Goal: Find specific page/section

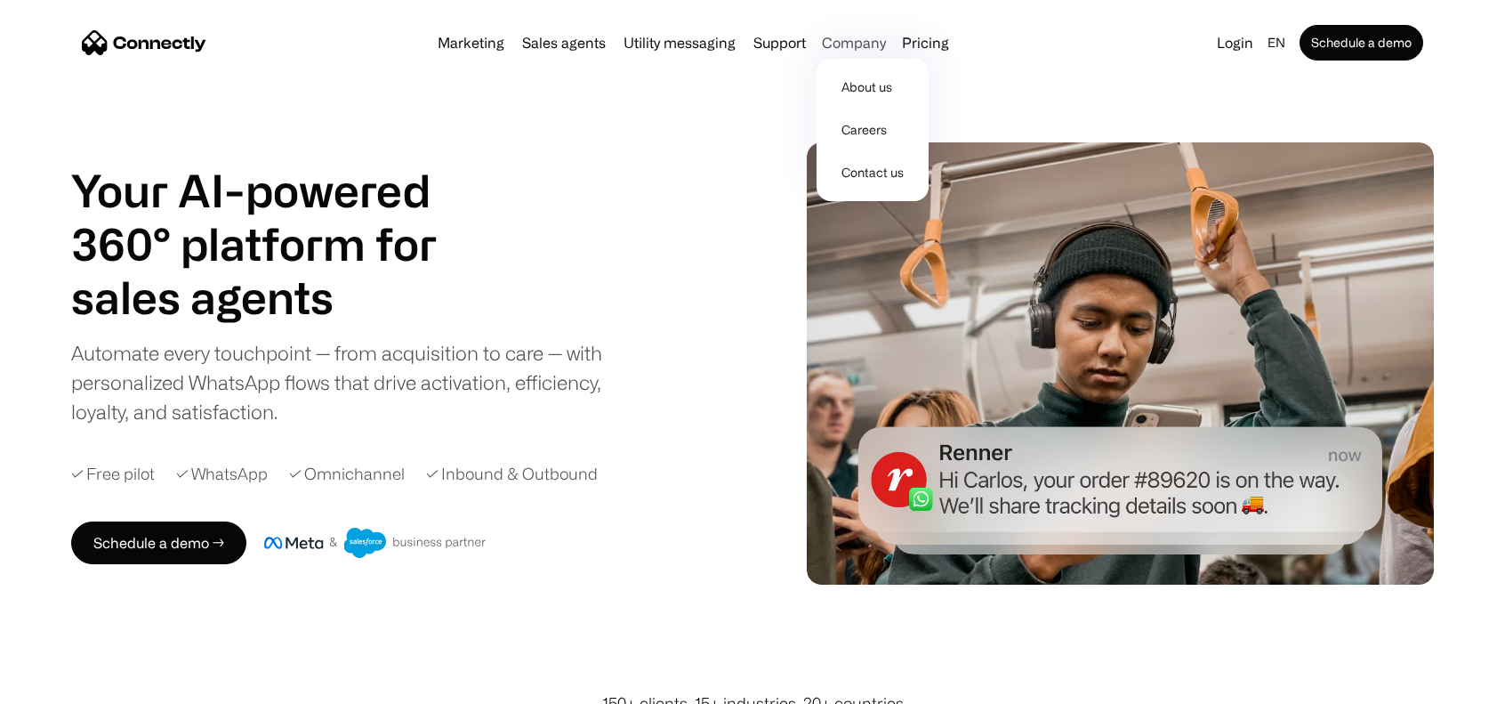
click at [870, 43] on div "Company" at bounding box center [854, 42] width 64 height 25
click at [874, 182] on link "Contact us" at bounding box center [873, 172] width 98 height 43
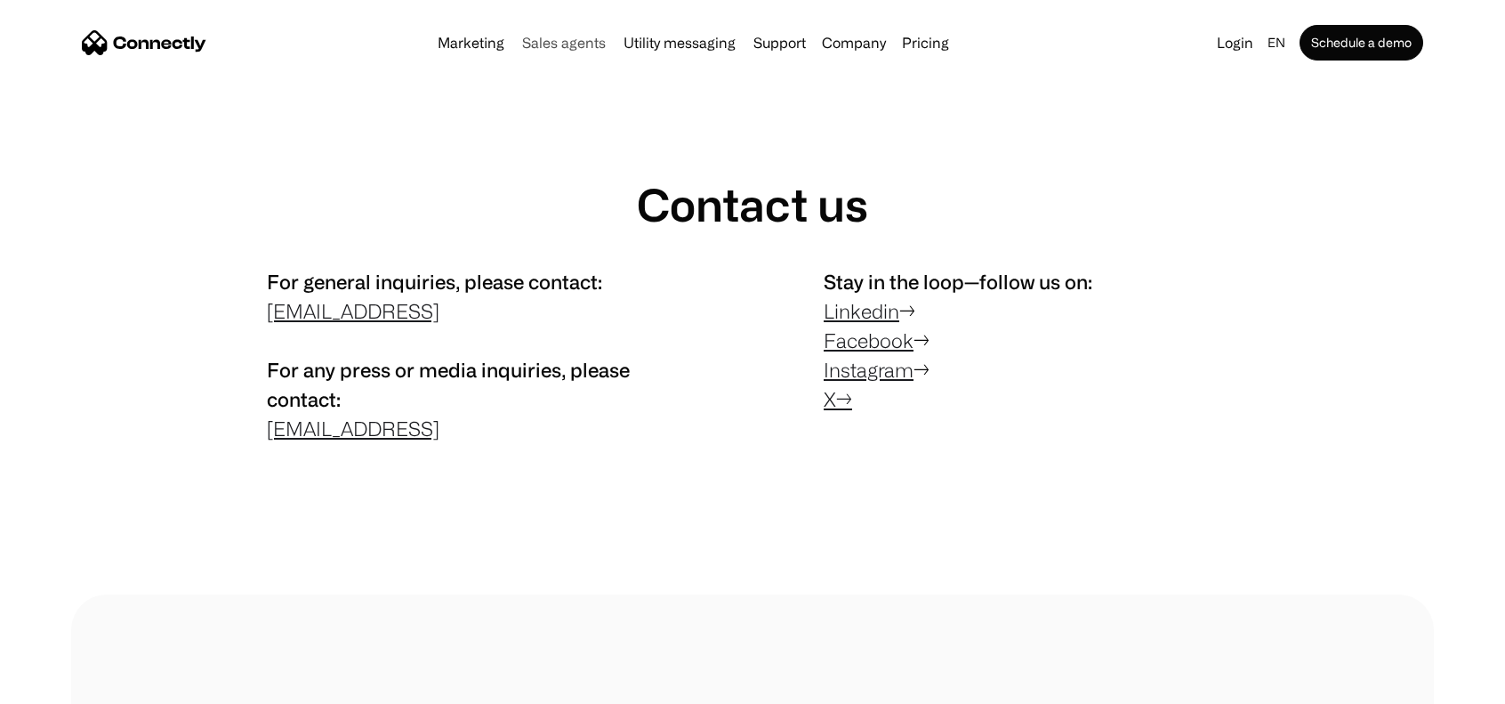
click at [576, 38] on link "Sales agents" at bounding box center [564, 43] width 98 height 14
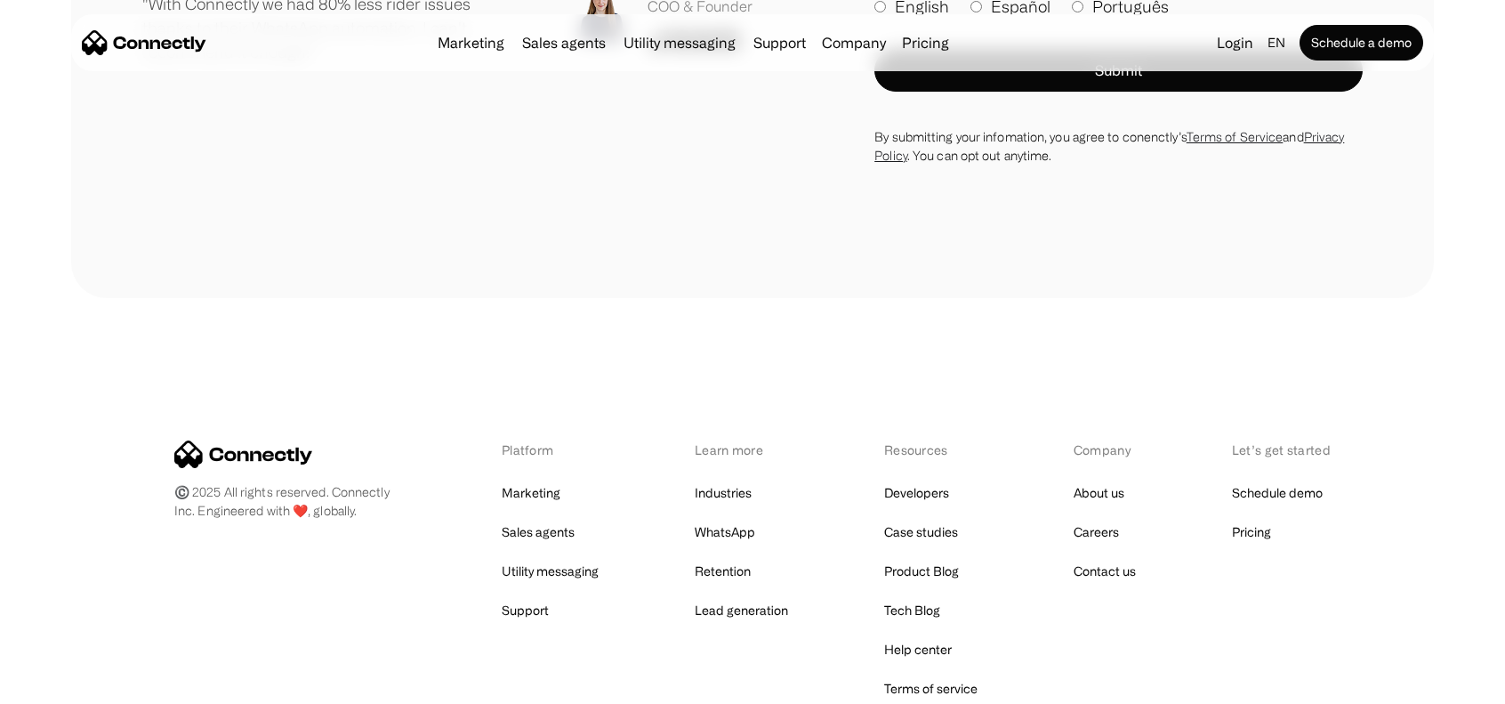
scroll to position [5314, 0]
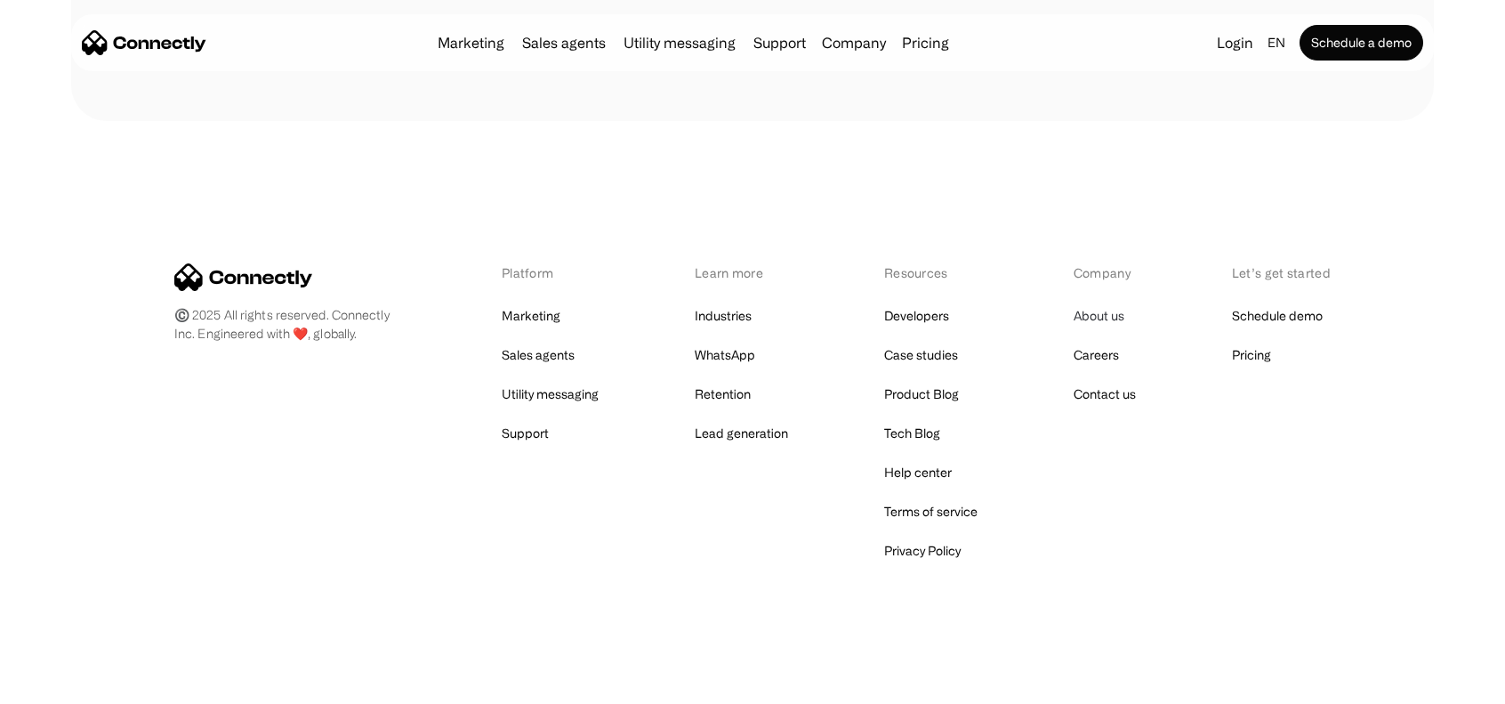
click at [1106, 310] on link "About us" at bounding box center [1099, 315] width 51 height 25
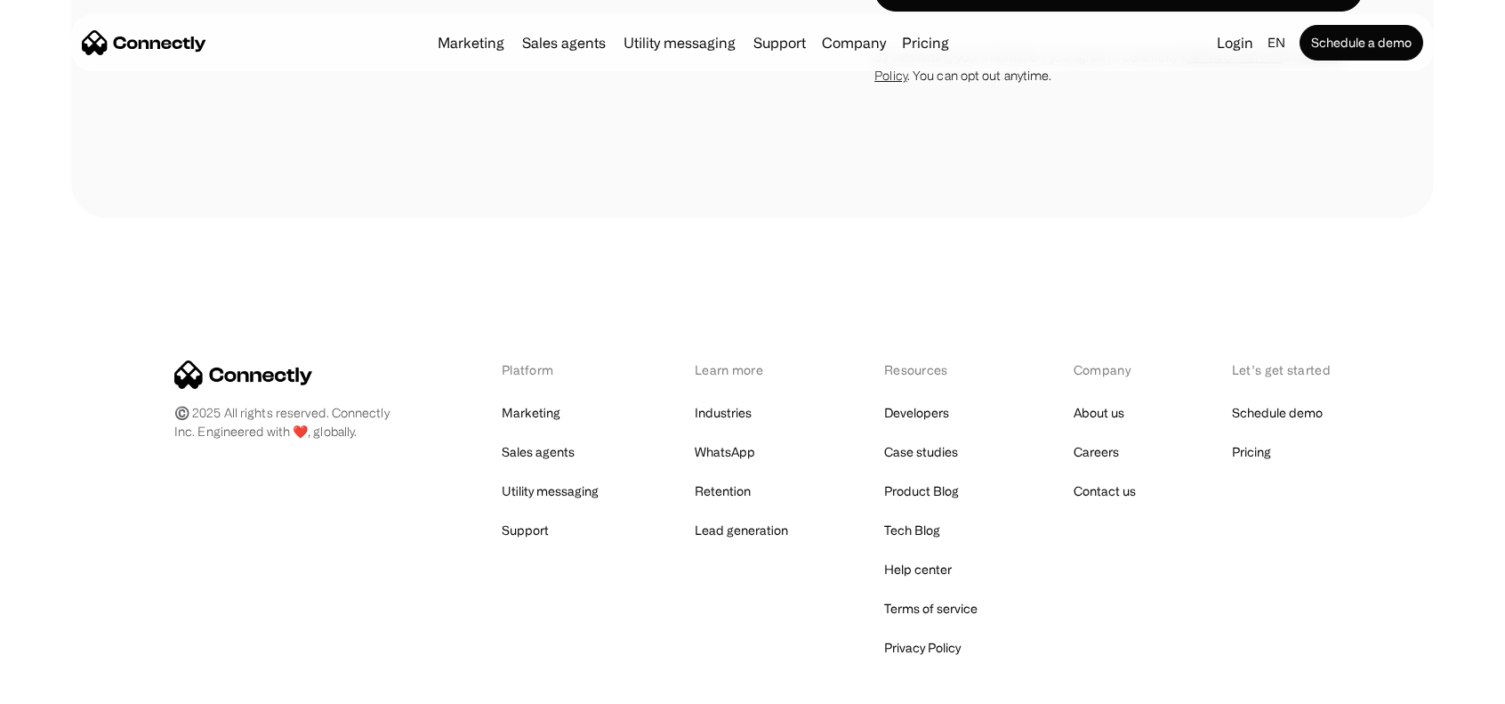
scroll to position [2674, 0]
